Goal: Book appointment/travel/reservation

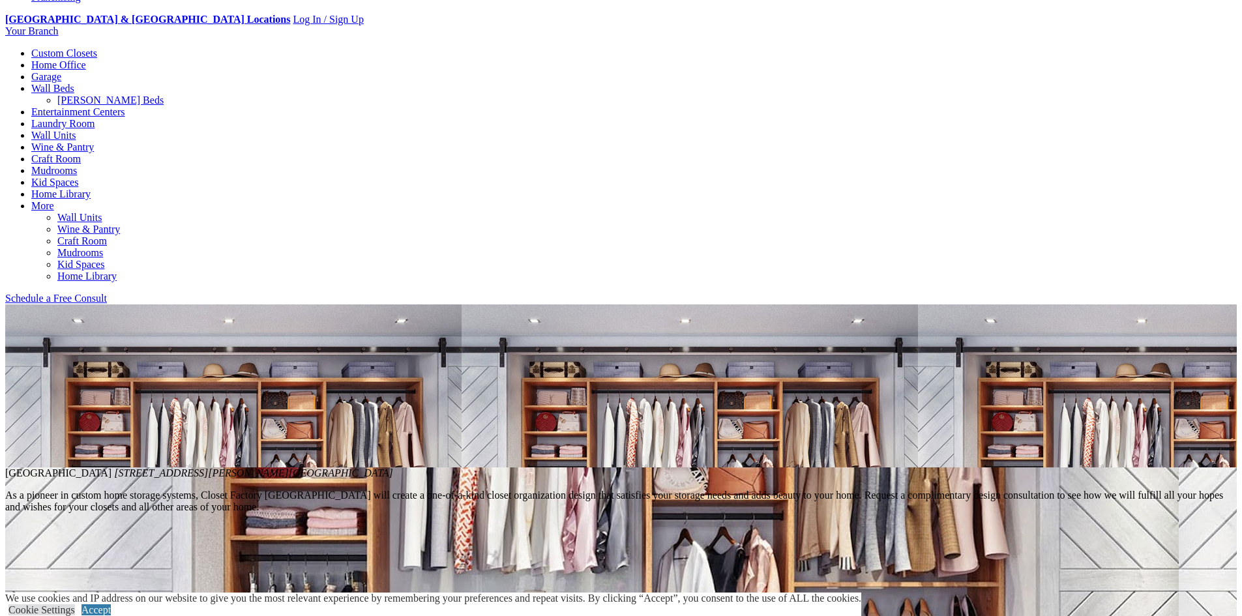
scroll to position [522, 0]
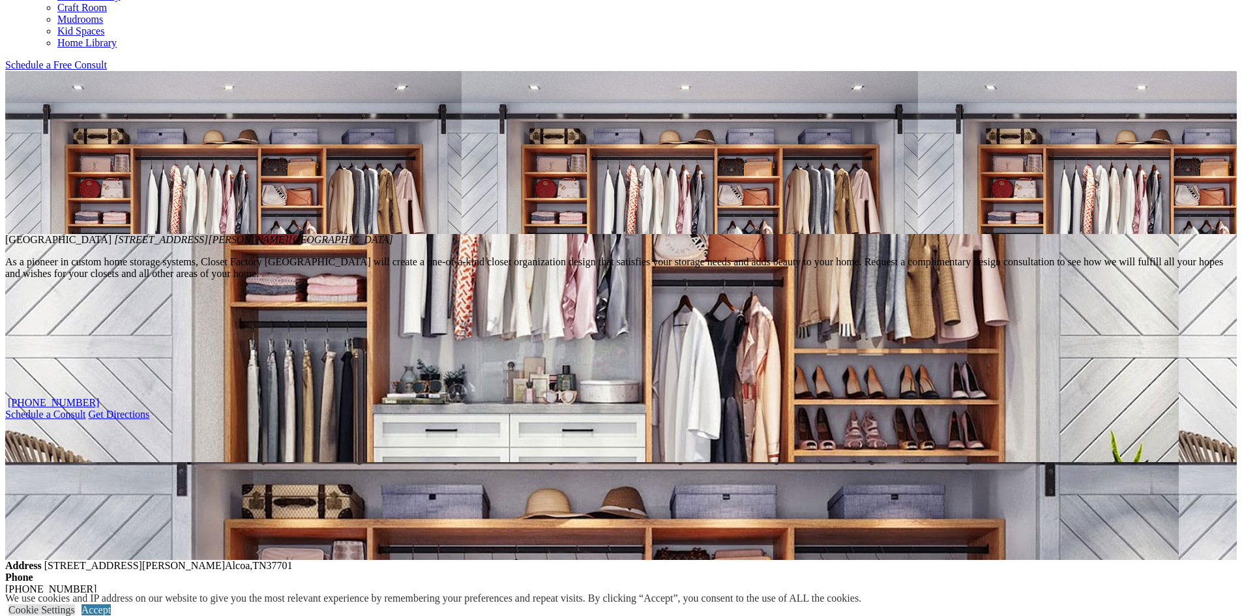
drag, startPoint x: 225, startPoint y: 433, endPoint x: 217, endPoint y: 469, distance: 37.3
